Goal: Navigation & Orientation: Find specific page/section

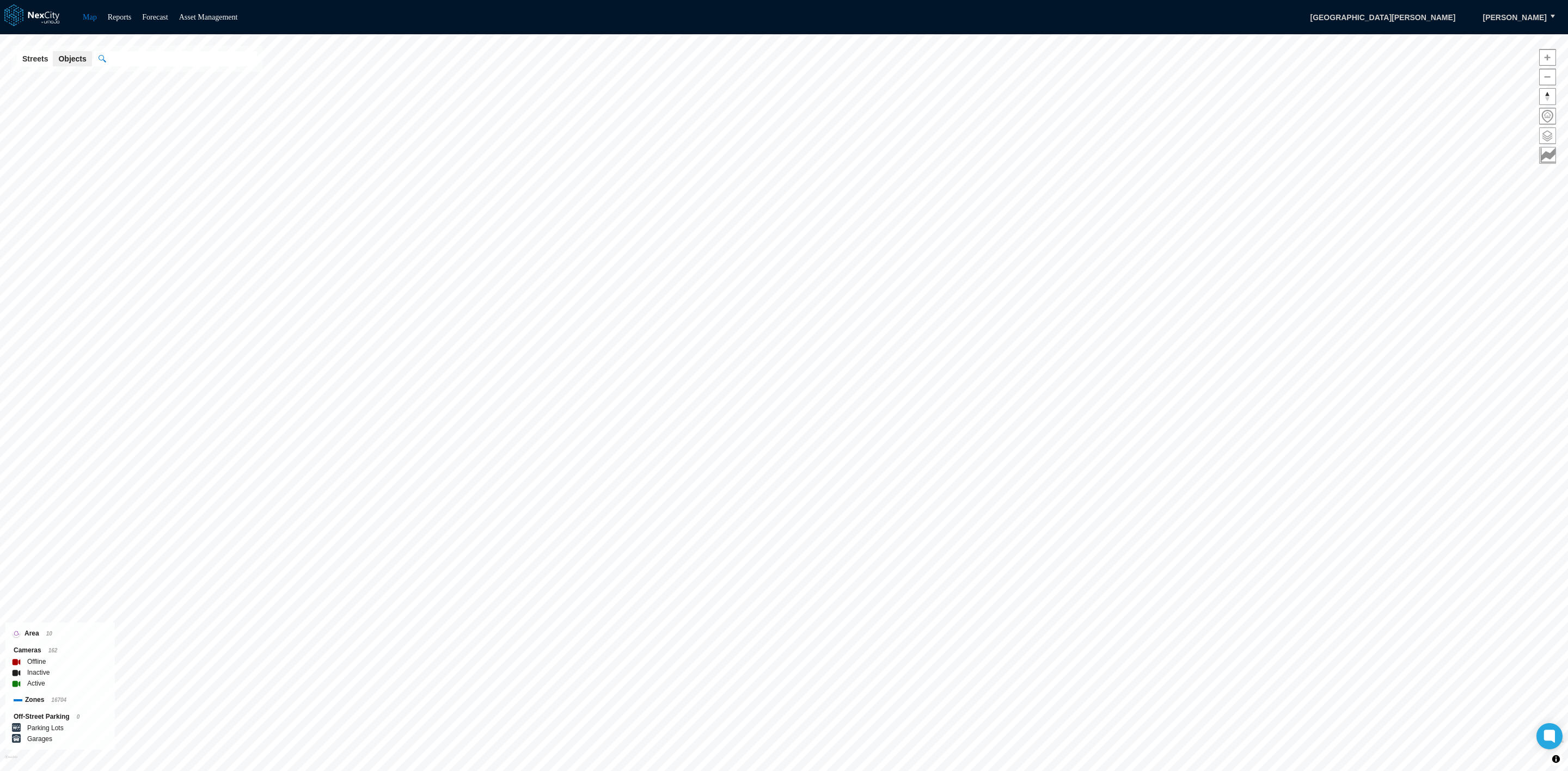
click at [1540, 134] on span at bounding box center [1547, 136] width 16 height 16
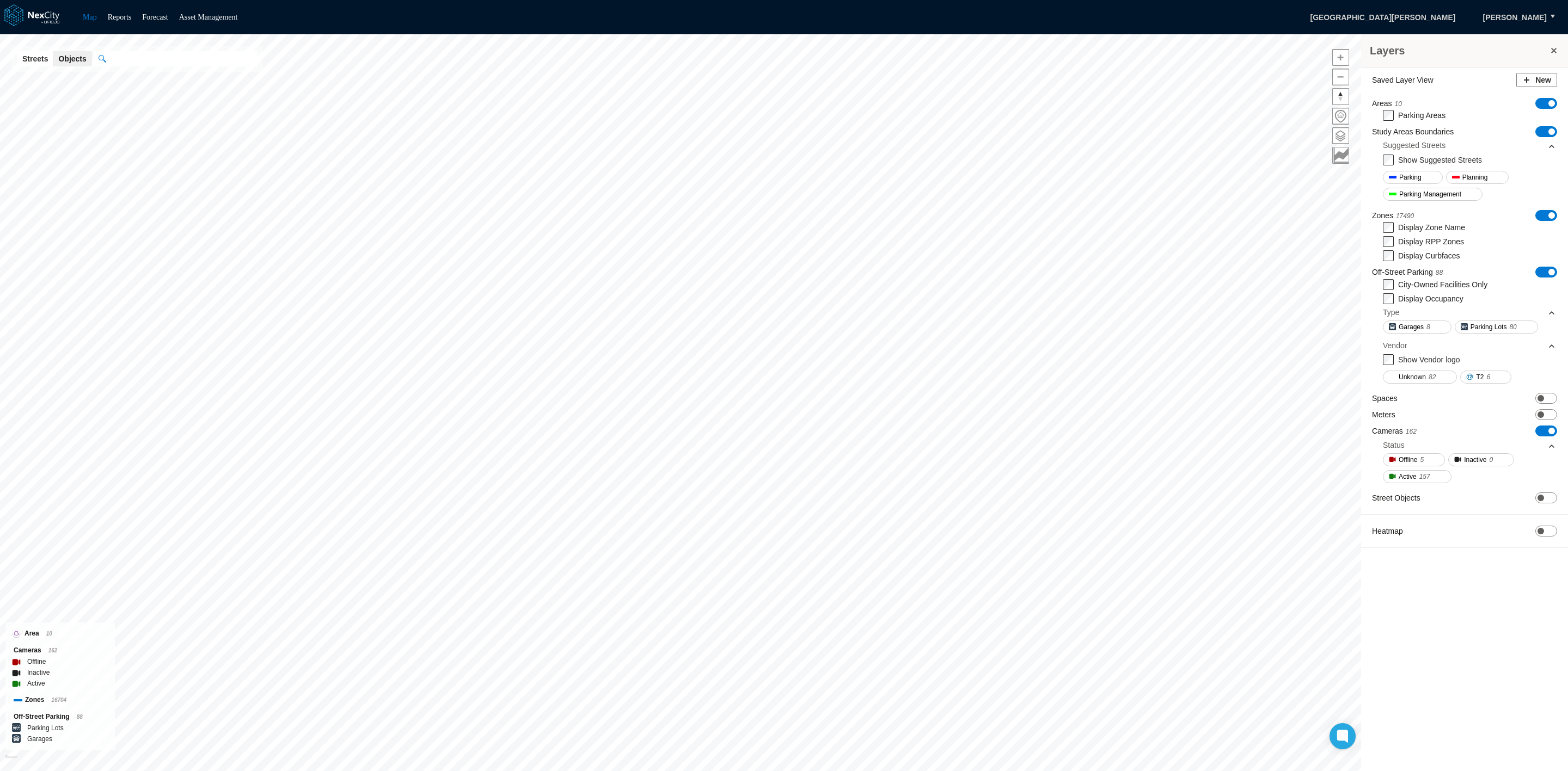
click at [1547, 213] on span "ON OFF" at bounding box center [1546, 215] width 22 height 11
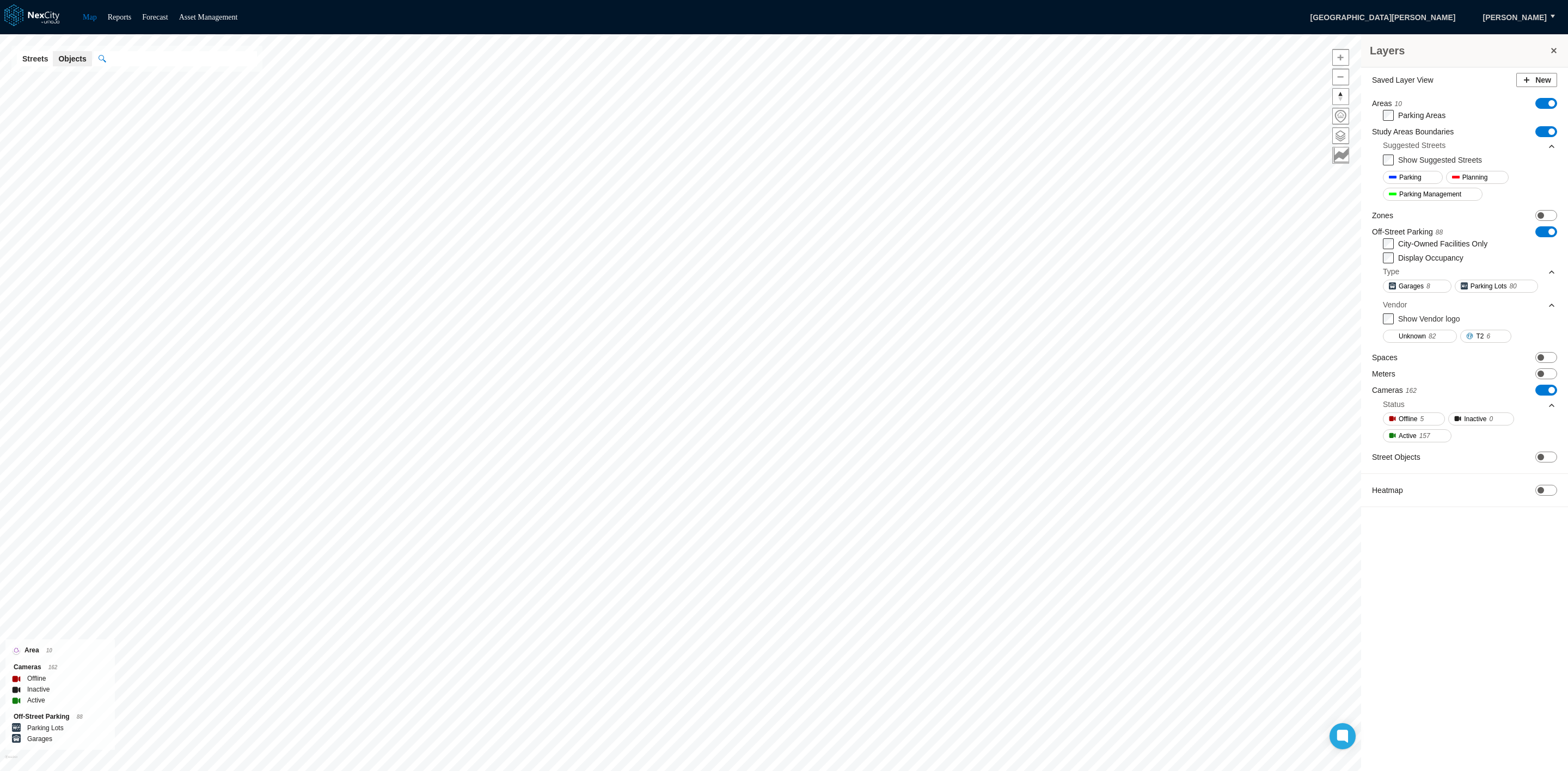
click at [1541, 231] on span "ON OFF" at bounding box center [1546, 232] width 22 height 11
